Goal: Task Accomplishment & Management: Manage account settings

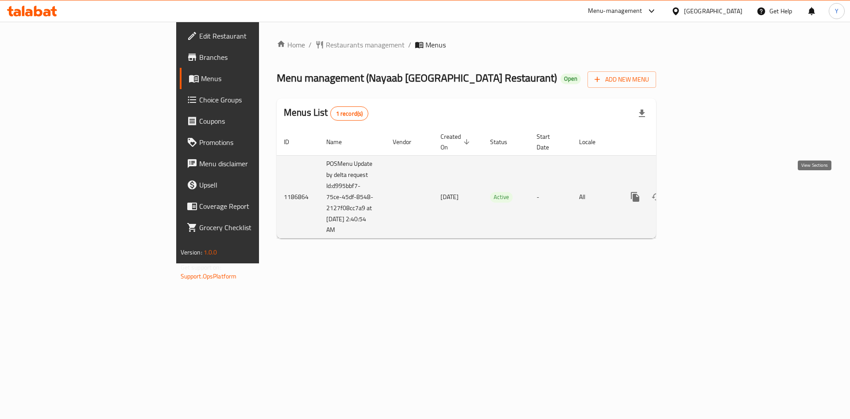
click at [705, 191] on icon "enhanced table" at bounding box center [699, 196] width 11 height 11
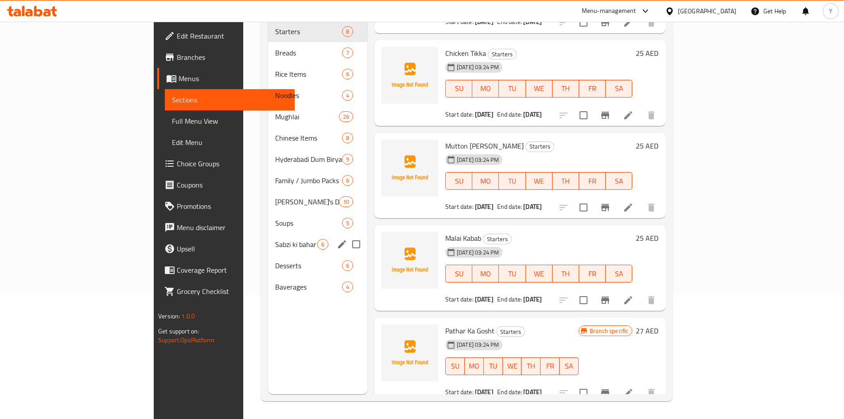
scroll to position [121, 0]
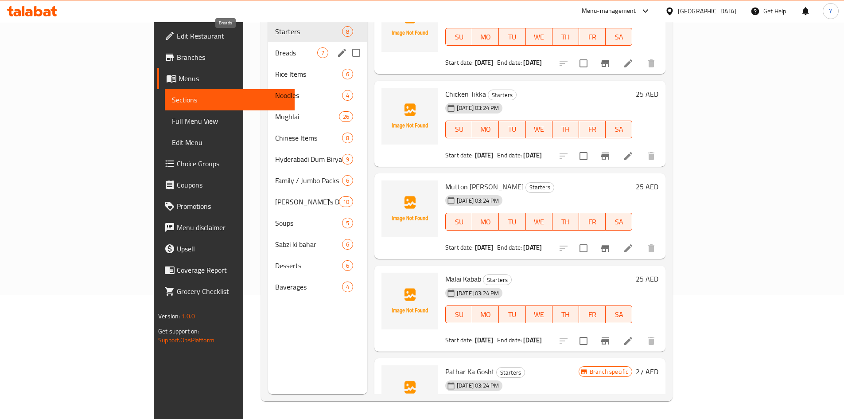
click at [275, 47] on span "Breads" at bounding box center [296, 52] width 42 height 11
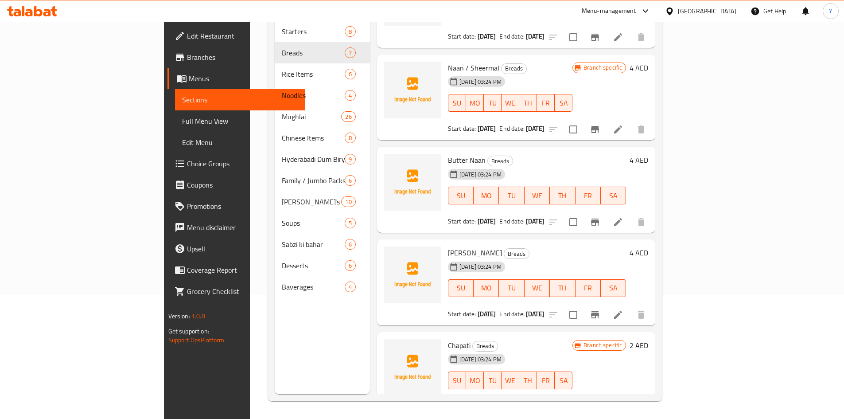
scroll to position [250, 0]
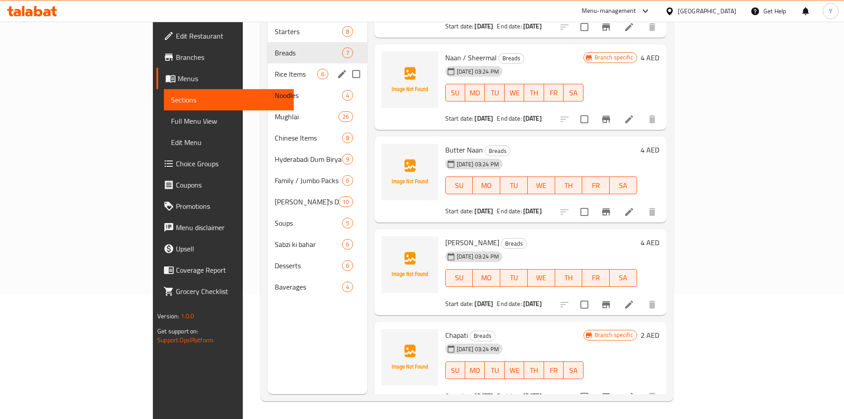
click at [268, 67] on div "Rice Items 6" at bounding box center [318, 73] width 100 height 21
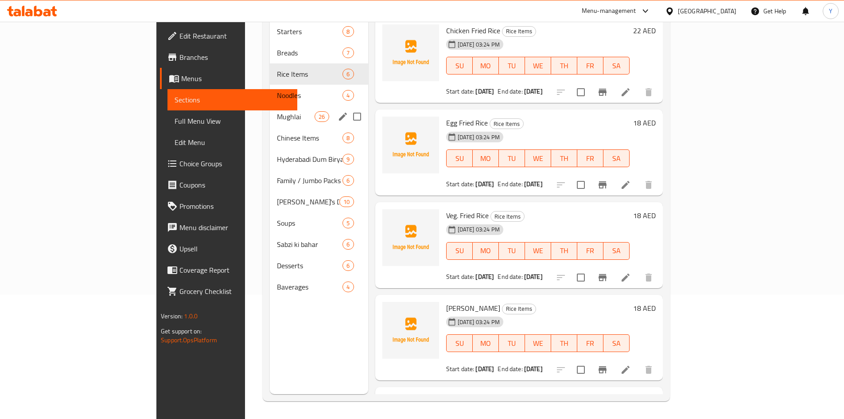
drag, startPoint x: 209, startPoint y: 91, endPoint x: 214, endPoint y: 94, distance: 6.3
click at [270, 91] on div "Noodles 4" at bounding box center [319, 95] width 98 height 21
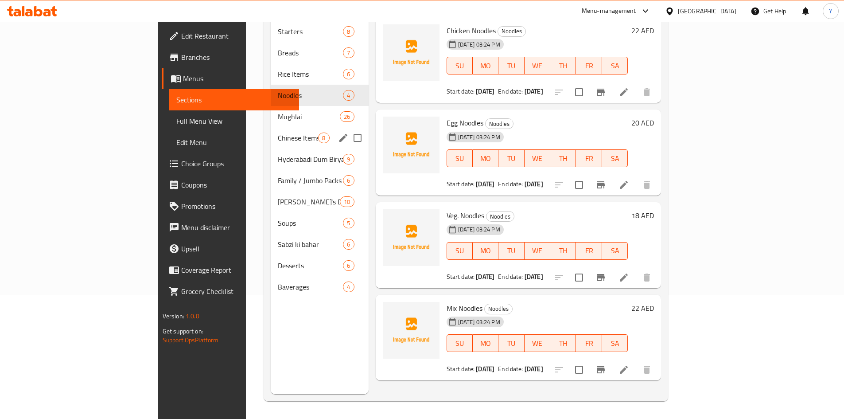
click at [271, 110] on div "Mughlai 26" at bounding box center [319, 116] width 97 height 21
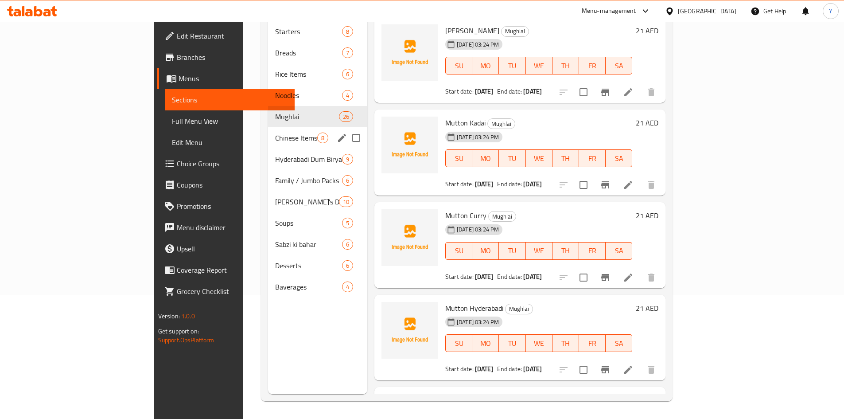
click at [268, 134] on div "Chinese Items 8" at bounding box center [317, 137] width 99 height 21
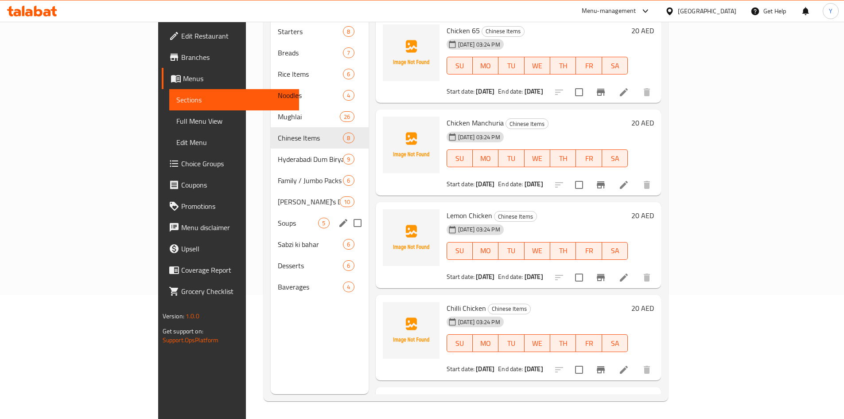
click at [271, 212] on div "Soups 5" at bounding box center [319, 222] width 97 height 21
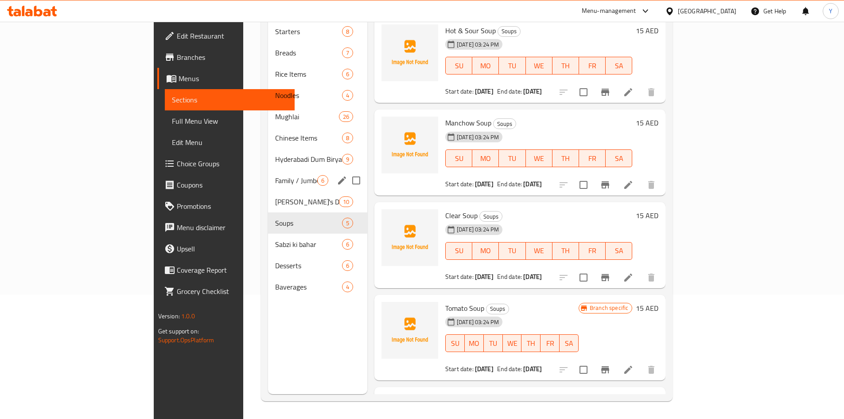
click at [268, 176] on div "Family / Jumbo Packs 6" at bounding box center [317, 180] width 99 height 21
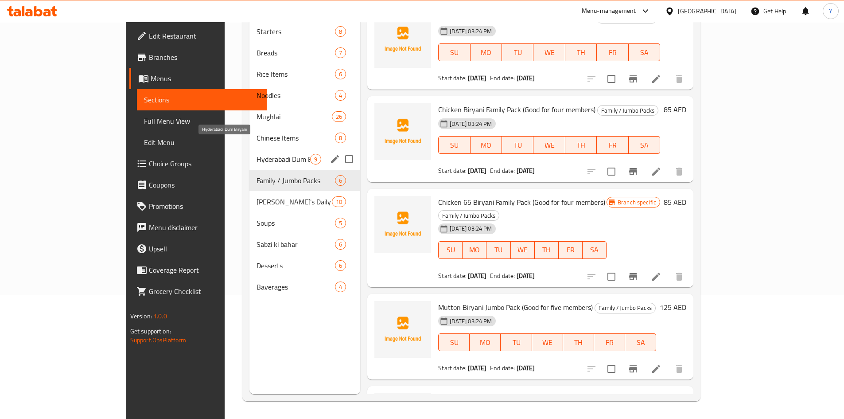
click at [256, 154] on span "Hyderabadi Dum Biryani" at bounding box center [283, 159] width 54 height 11
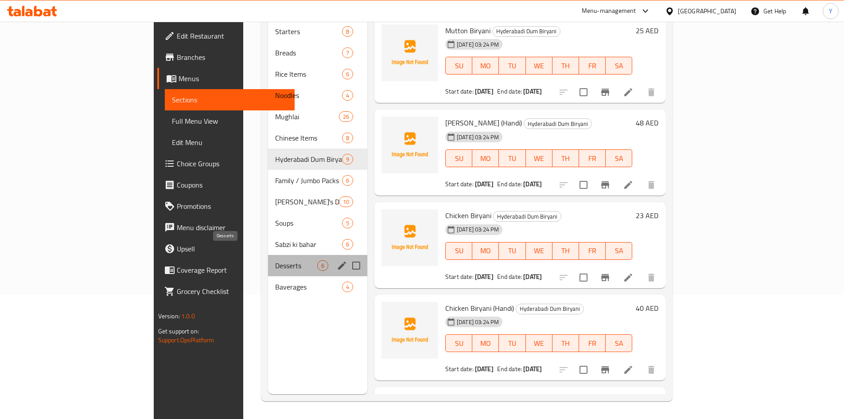
drag, startPoint x: 221, startPoint y: 250, endPoint x: 221, endPoint y: 286, distance: 35.9
click at [275, 260] on span "Desserts" at bounding box center [296, 265] width 42 height 11
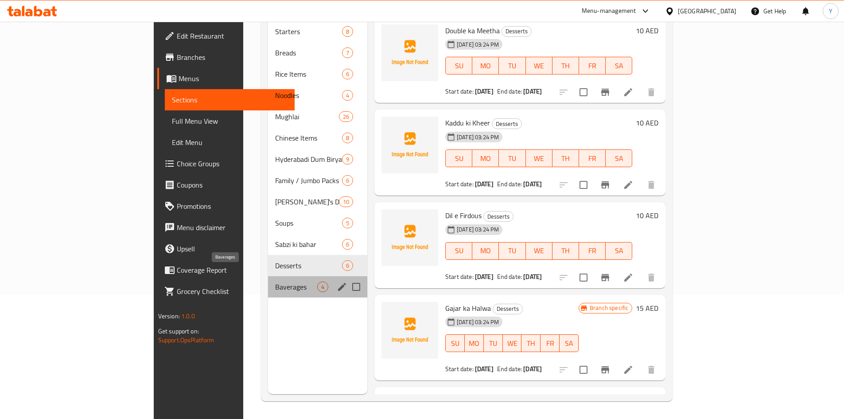
click at [275, 281] on span "Baverages" at bounding box center [296, 286] width 42 height 11
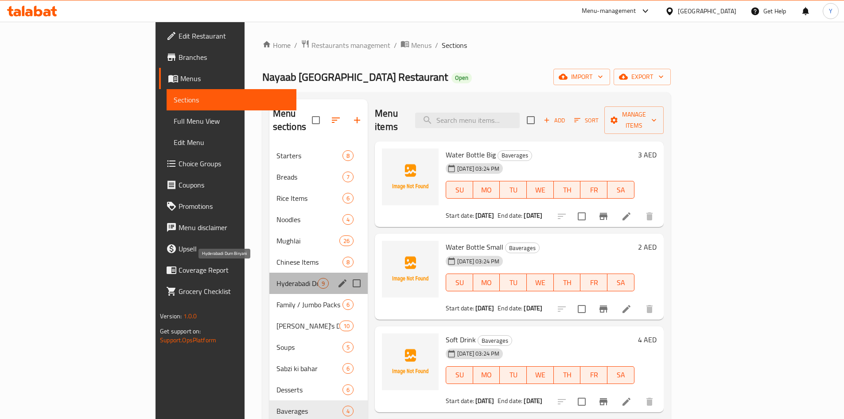
click at [276, 278] on span "Hyderabadi Dum Biryani" at bounding box center [296, 283] width 41 height 11
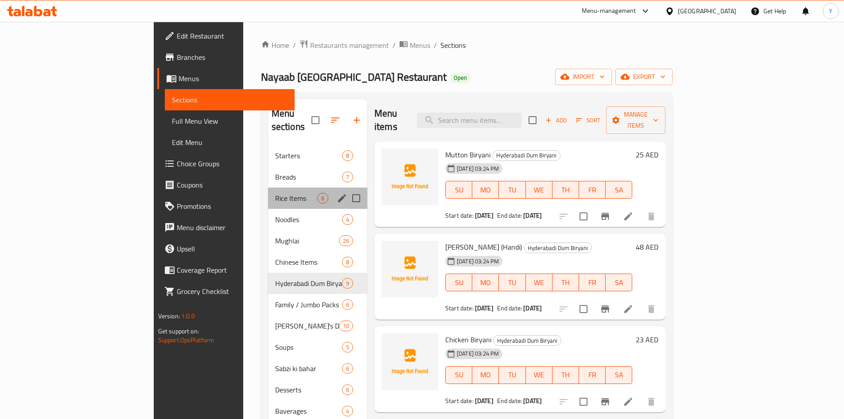
click at [268, 187] on div "Rice Items 6" at bounding box center [317, 197] width 99 height 21
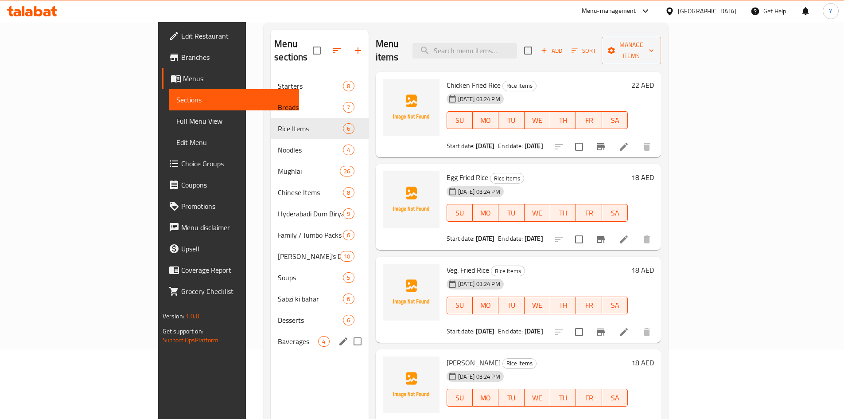
scroll to position [89, 0]
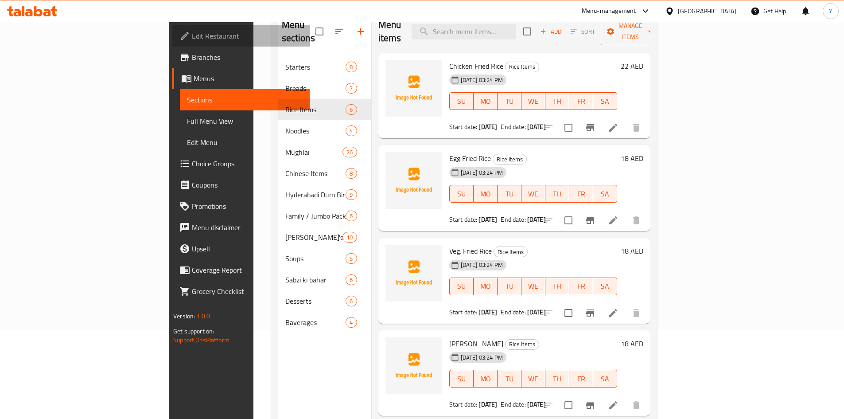
click at [192, 34] on span "Edit Restaurant" at bounding box center [247, 36] width 111 height 11
